Goal: Find specific page/section: Find specific page/section

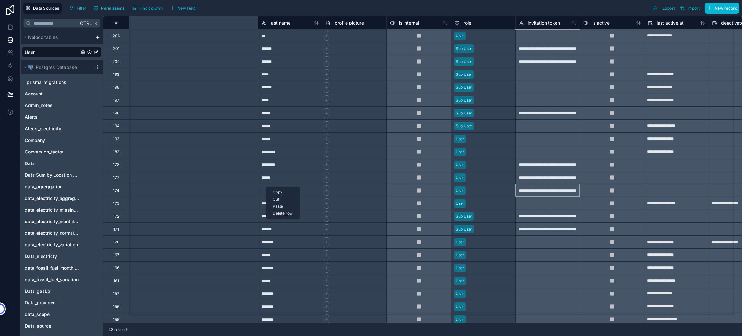
scroll to position [0, 268]
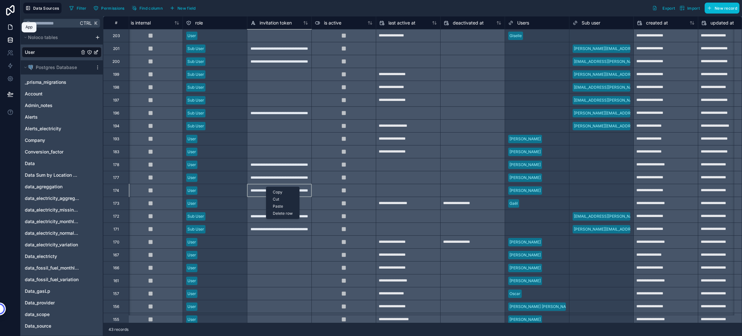
click at [6, 30] on link at bounding box center [10, 27] width 20 height 13
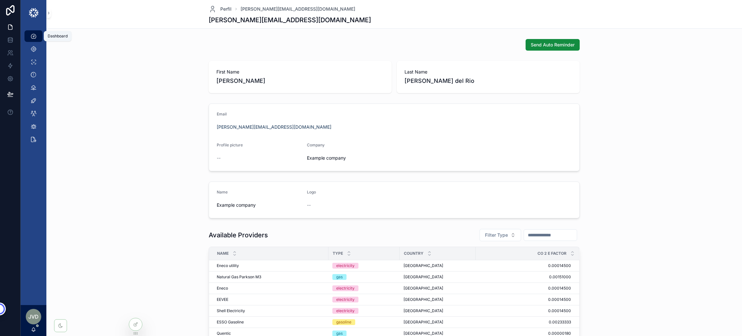
click at [36, 38] on icon "scrollable content" at bounding box center [33, 36] width 6 height 6
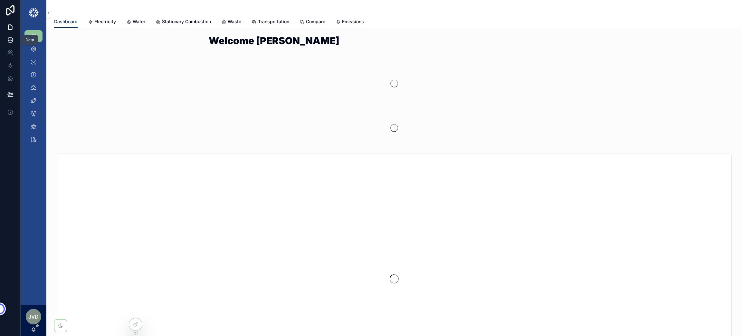
click at [13, 38] on link at bounding box center [10, 40] width 20 height 13
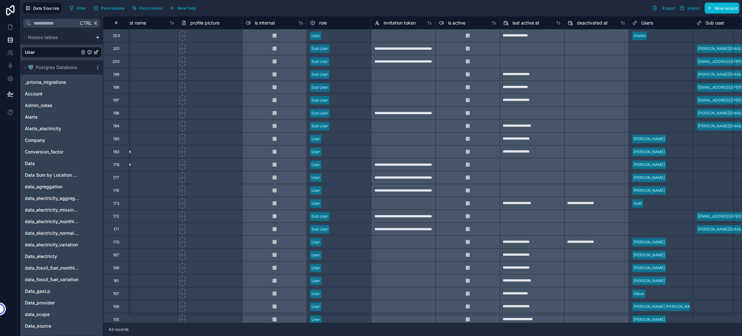
scroll to position [0, 132]
